Goal: Task Accomplishment & Management: Complete application form

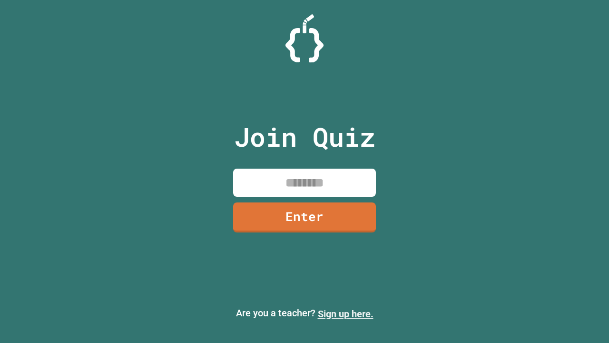
click at [346, 314] on link "Sign up here." at bounding box center [346, 313] width 56 height 11
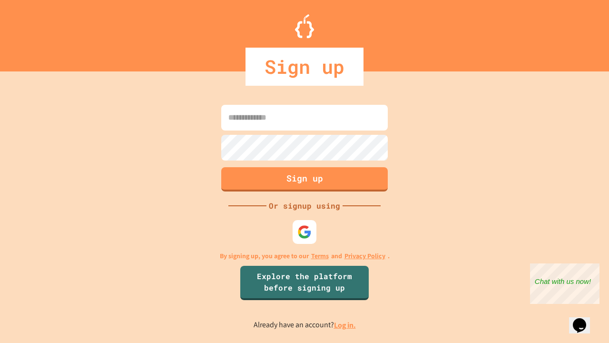
click at [346, 325] on link "Log in." at bounding box center [345, 325] width 22 height 10
